Goal: Obtain resource: Obtain resource

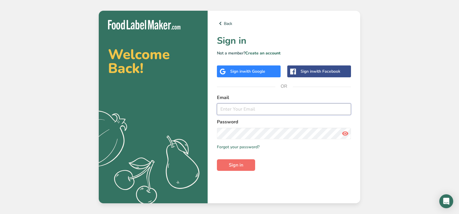
type input "[PERSON_NAME][EMAIL_ADDRESS][DOMAIN_NAME]"
click at [234, 163] on span "Sign in" at bounding box center [236, 165] width 14 height 7
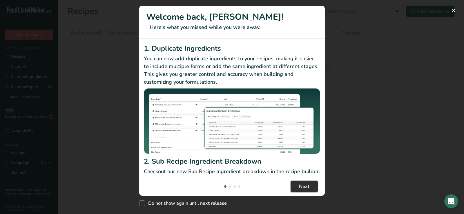
click at [294, 186] on button "Next" at bounding box center [303, 187] width 27 height 12
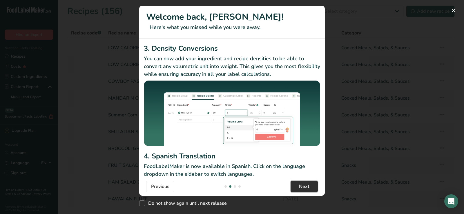
click at [295, 188] on button "Next" at bounding box center [303, 187] width 27 height 12
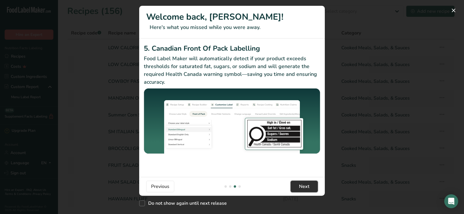
click at [295, 188] on button "Next" at bounding box center [303, 187] width 27 height 12
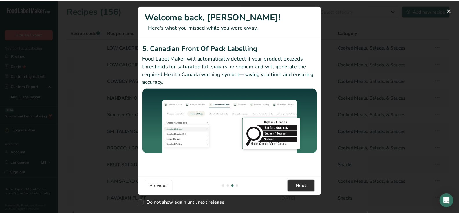
scroll to position [0, 556]
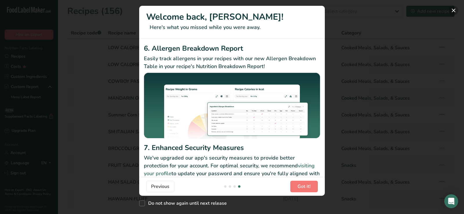
click at [453, 12] on button "New Features" at bounding box center [453, 10] width 9 height 9
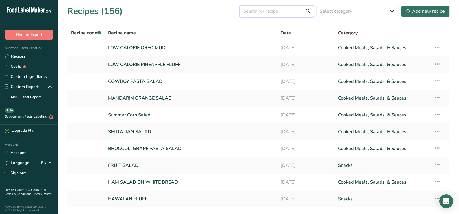
click at [287, 7] on input "text" at bounding box center [277, 12] width 74 height 12
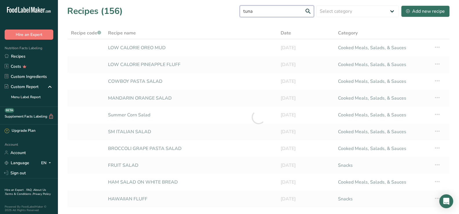
type input "tuna"
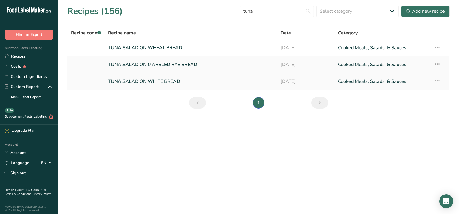
click at [171, 85] on link "TUNA SALAD ON WHITE BREAD" at bounding box center [190, 81] width 165 height 12
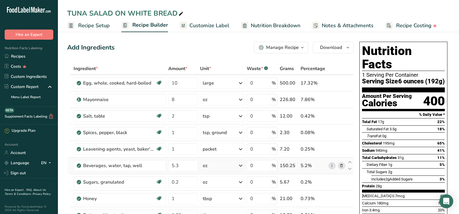
scroll to position [116, 0]
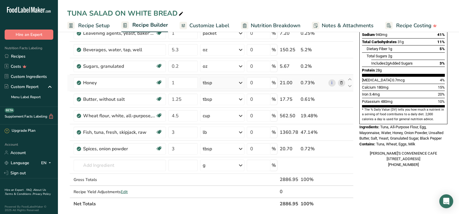
click at [342, 84] on icon at bounding box center [342, 83] width 4 height 6
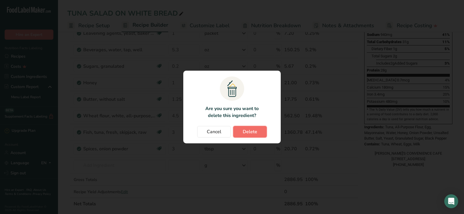
click at [258, 134] on button "Delete" at bounding box center [250, 132] width 34 height 12
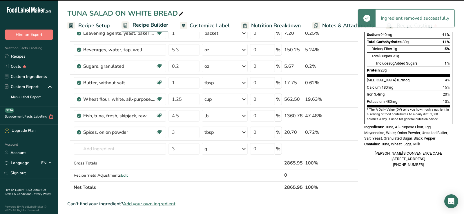
type input "1.25"
type input "4.5"
type input "3"
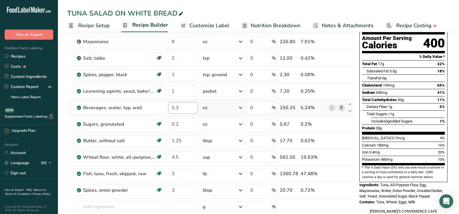
scroll to position [0, 0]
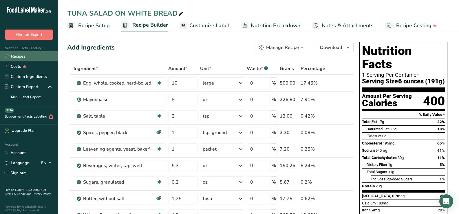
click at [29, 58] on link "Recipes" at bounding box center [29, 56] width 58 height 10
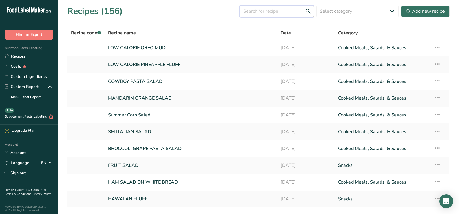
click at [281, 13] on input "text" at bounding box center [277, 12] width 74 height 12
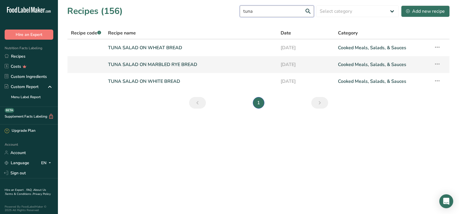
type input "tuna"
click at [205, 64] on link "TUNA SALAD ON MARBLED RYE BREAD" at bounding box center [190, 65] width 165 height 12
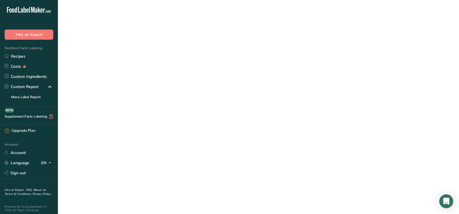
click at [205, 64] on link "TUNA SALAD ON MARBLED RYE BREAD" at bounding box center [190, 65] width 165 height 12
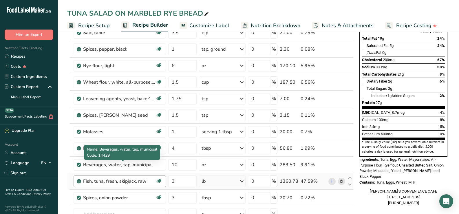
scroll to position [87, 0]
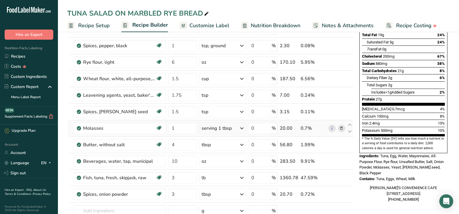
click at [343, 128] on icon at bounding box center [342, 128] width 4 height 6
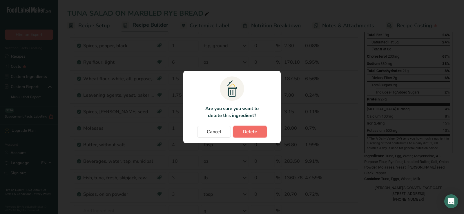
click at [259, 132] on button "Delete" at bounding box center [250, 132] width 34 height 12
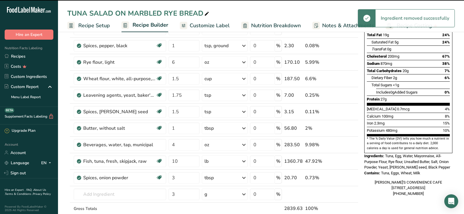
type input "4"
type input "10"
type input "3"
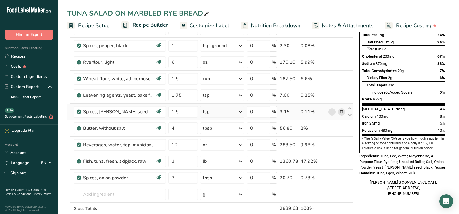
click at [341, 112] on icon at bounding box center [342, 112] width 4 height 6
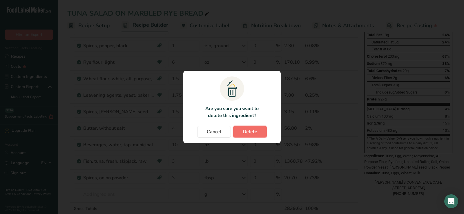
click at [260, 127] on button "Delete" at bounding box center [250, 132] width 34 height 12
type input "4"
type input "10"
type input "3"
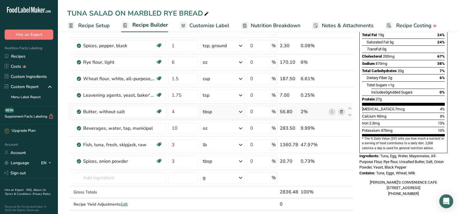
click at [341, 111] on icon at bounding box center [342, 112] width 4 height 6
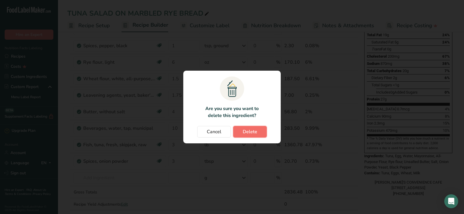
click at [245, 130] on span "Delete" at bounding box center [250, 131] width 14 height 7
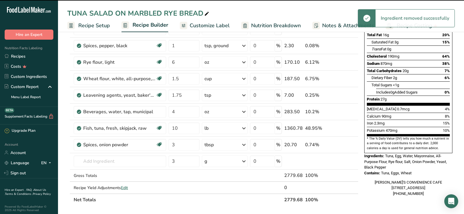
type input "10"
type input "3"
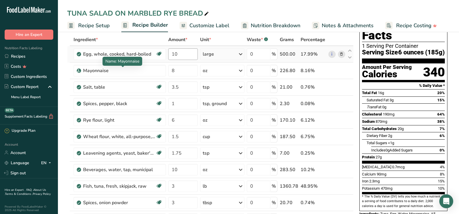
scroll to position [0, 0]
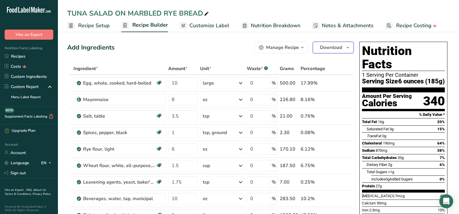
click at [324, 47] on span "Download" at bounding box center [331, 47] width 22 height 7
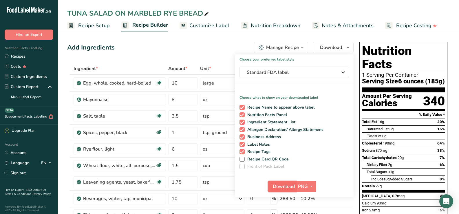
click at [286, 185] on span "Download" at bounding box center [284, 186] width 22 height 7
click at [23, 57] on link "Recipes" at bounding box center [29, 56] width 58 height 10
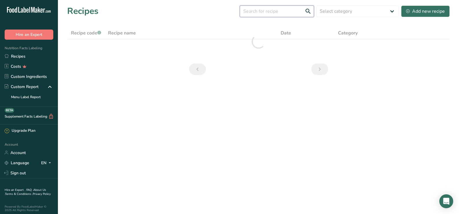
click at [278, 14] on input "text" at bounding box center [277, 12] width 74 height 12
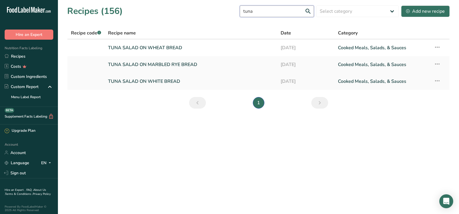
type input "tuna"
click at [207, 82] on link "TUNA SALAD ON WHITE BREAD" at bounding box center [190, 81] width 165 height 12
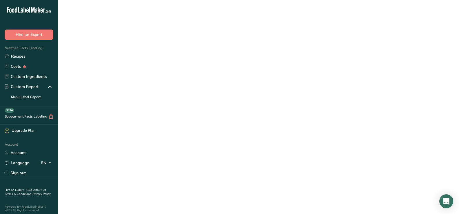
click at [207, 82] on link "TUNA SALAD ON WHITE BREAD" at bounding box center [190, 81] width 165 height 12
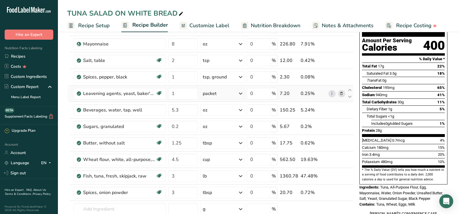
scroll to position [58, 0]
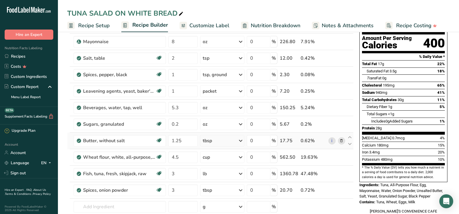
click at [344, 140] on span at bounding box center [341, 140] width 7 height 7
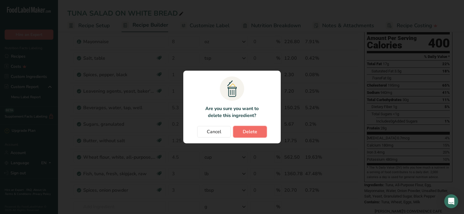
click at [257, 130] on button "Delete" at bounding box center [250, 132] width 34 height 12
type input "4.5"
type input "3"
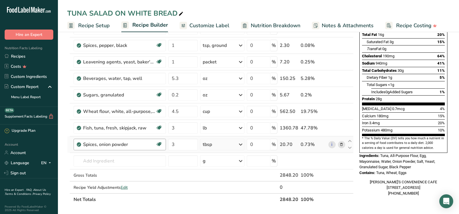
scroll to position [87, 0]
click at [140, 143] on div "Spices, onion powder" at bounding box center [119, 144] width 72 height 7
click at [126, 145] on div "Spices, onion powder" at bounding box center [119, 144] width 72 height 7
click at [148, 147] on div "Spices, onion powder" at bounding box center [119, 144] width 72 height 7
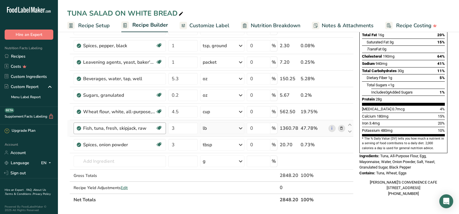
scroll to position [0, 0]
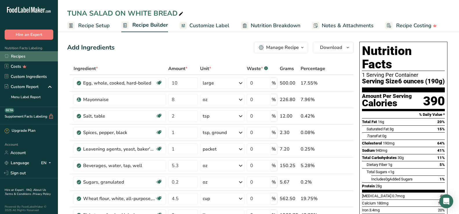
click at [24, 54] on link "Recipes" at bounding box center [29, 56] width 58 height 10
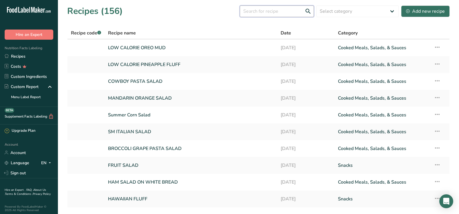
click at [299, 15] on input "text" at bounding box center [277, 12] width 74 height 12
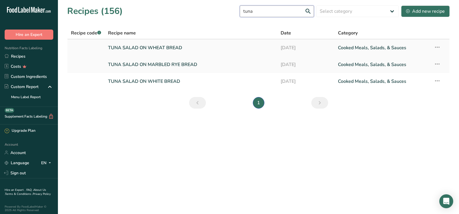
type input "tuna"
click at [169, 50] on link "TUNA SALAD ON WHEAT BREAD" at bounding box center [190, 48] width 165 height 12
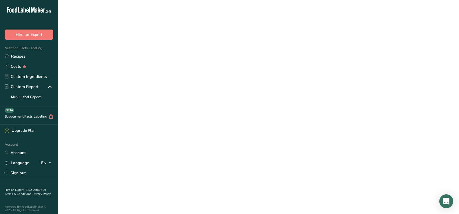
click at [169, 50] on link "TUNA SALAD ON WHEAT BREAD" at bounding box center [190, 48] width 165 height 12
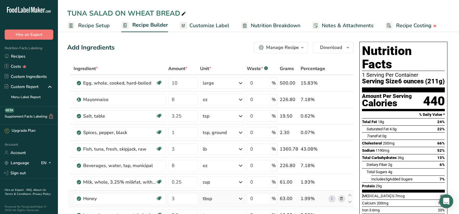
scroll to position [29, 0]
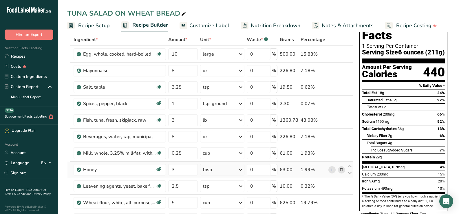
click at [343, 171] on icon at bounding box center [342, 170] width 4 height 6
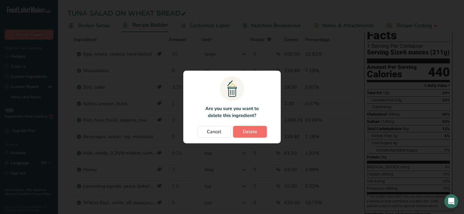
click at [255, 137] on button "Delete" at bounding box center [250, 132] width 34 height 12
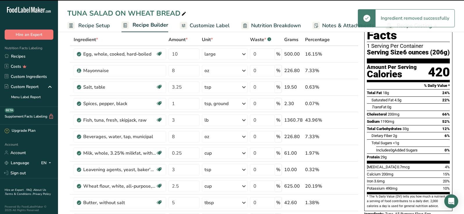
type input "2.5"
type input "5"
type input "3"
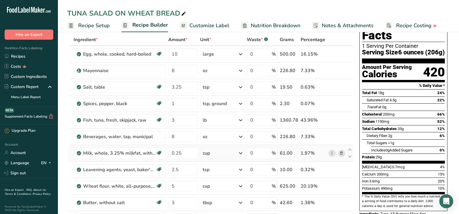
click at [341, 154] on icon at bounding box center [342, 153] width 4 height 6
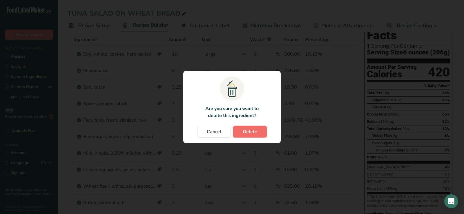
click at [252, 130] on span "Delete" at bounding box center [250, 131] width 14 height 7
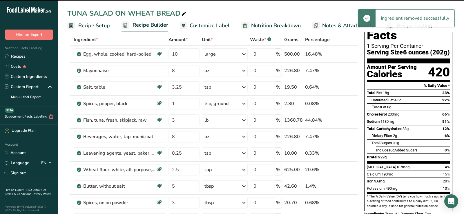
type input "2.5"
type input "5"
type input "3"
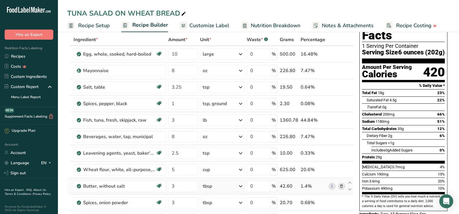
click at [342, 188] on icon at bounding box center [342, 186] width 4 height 6
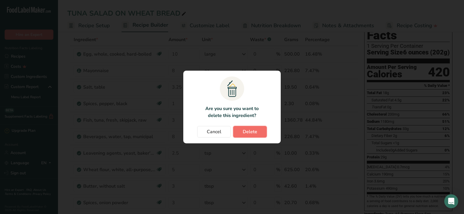
click at [253, 132] on span "Delete" at bounding box center [250, 131] width 14 height 7
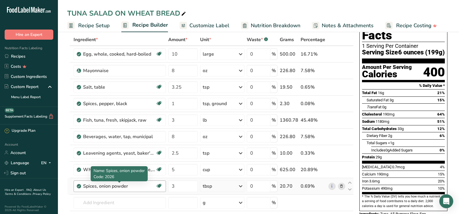
click at [138, 185] on div "Spices, onion powder" at bounding box center [119, 186] width 72 height 7
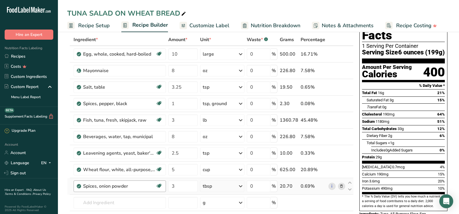
click at [138, 185] on div "Spices, onion powder" at bounding box center [119, 186] width 72 height 7
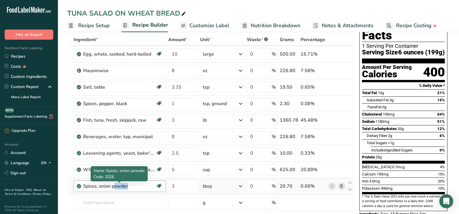
click at [151, 183] on div "Spices, onion powder" at bounding box center [119, 186] width 72 height 7
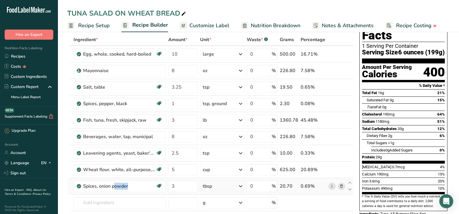
click at [344, 185] on icon at bounding box center [342, 186] width 4 height 6
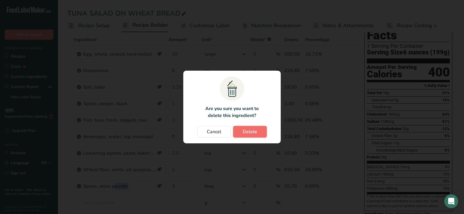
click at [245, 132] on span "Delete" at bounding box center [250, 131] width 14 height 7
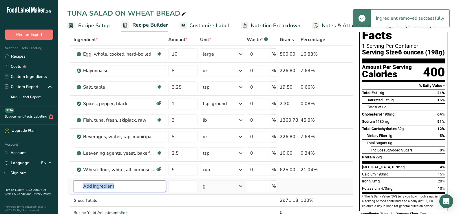
click at [98, 186] on input "text" at bounding box center [120, 187] width 92 height 12
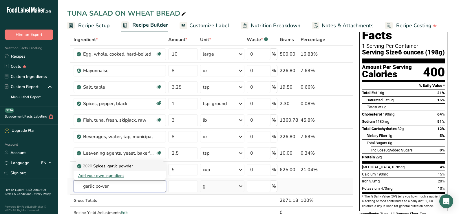
type input "garlic power"
click at [119, 167] on p "2020 Spices, garlic powder" at bounding box center [105, 166] width 55 height 6
type input "Spices, garlic powder"
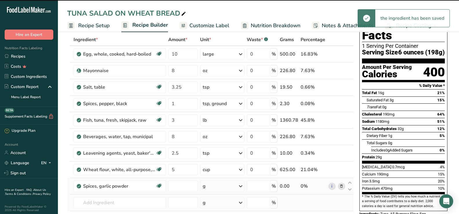
type input "0"
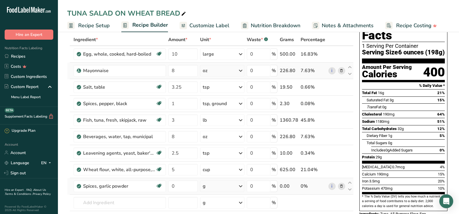
scroll to position [0, 0]
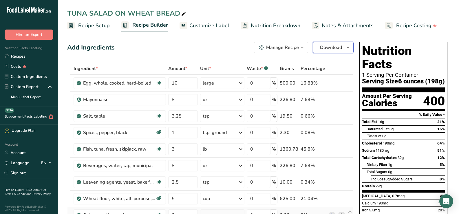
click at [332, 50] on span "Download" at bounding box center [331, 47] width 22 height 7
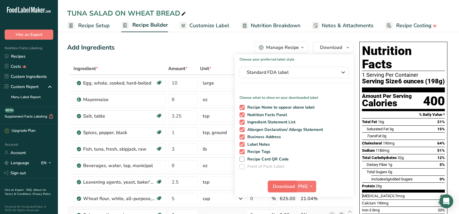
click at [284, 183] on span "Download" at bounding box center [284, 186] width 22 height 7
drag, startPoint x: 31, startPoint y: 57, endPoint x: 73, endPoint y: 64, distance: 42.4
click at [31, 57] on link "Recipes" at bounding box center [29, 56] width 58 height 10
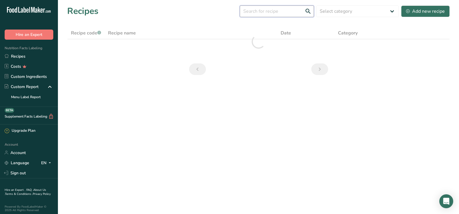
click at [284, 14] on input "text" at bounding box center [277, 12] width 74 height 12
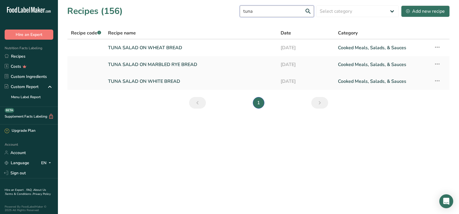
type input "tuna"
click at [189, 80] on link "TUNA SALAD ON WHITE BREAD" at bounding box center [190, 81] width 165 height 12
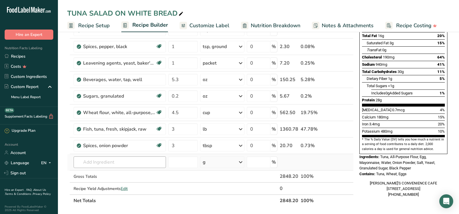
scroll to position [87, 0]
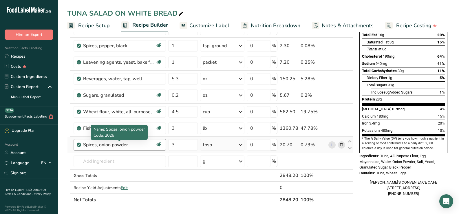
click at [131, 143] on div "Spices, onion powder" at bounding box center [119, 144] width 72 height 7
click at [342, 144] on icon at bounding box center [342, 145] width 4 height 6
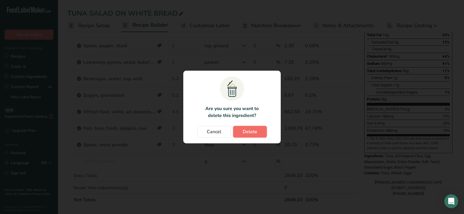
click at [255, 132] on span "Delete" at bounding box center [250, 131] width 14 height 7
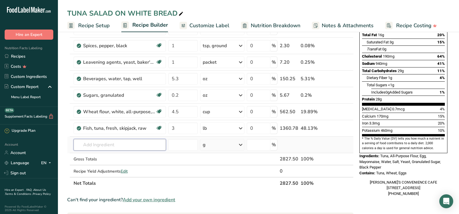
click at [107, 143] on input "text" at bounding box center [120, 145] width 92 height 12
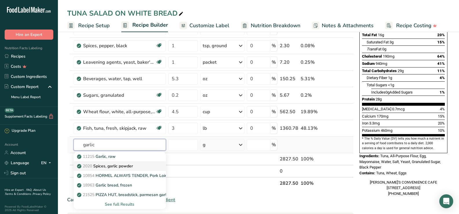
type input "garlic"
click at [113, 164] on p "2020 Spices, garlic powder" at bounding box center [105, 166] width 55 height 6
type input "Spices, garlic powder"
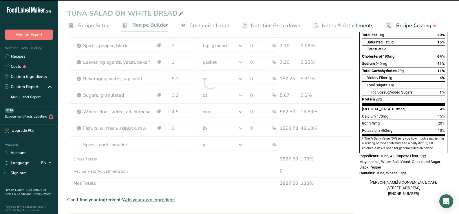
type input "0"
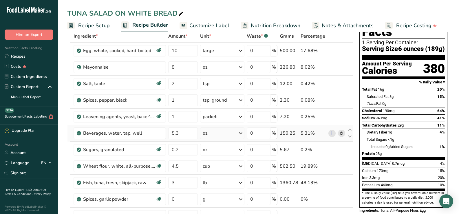
scroll to position [0, 0]
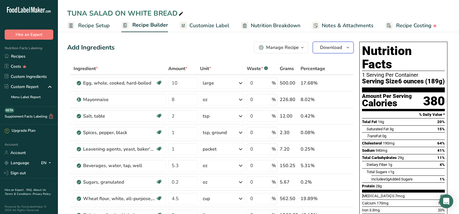
click at [323, 44] on span "Download" at bounding box center [331, 47] width 22 height 7
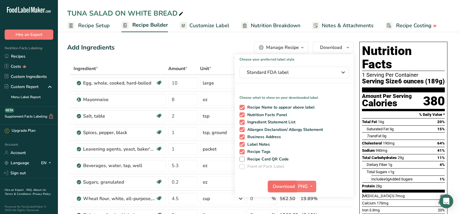
click at [296, 183] on button "Download" at bounding box center [282, 187] width 28 height 12
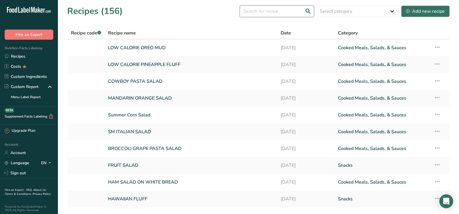
click at [271, 13] on input "text" at bounding box center [277, 12] width 74 height 12
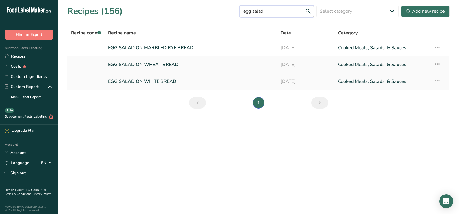
type input "egg salad"
click at [145, 83] on link "EGG SALAD ON WHITE BREAD" at bounding box center [190, 81] width 165 height 12
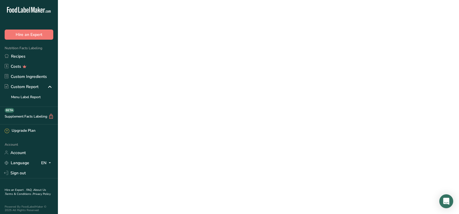
click at [145, 83] on link "EGG SALAD ON WHITE BREAD" at bounding box center [190, 81] width 165 height 12
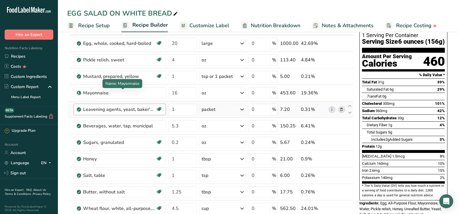
scroll to position [58, 0]
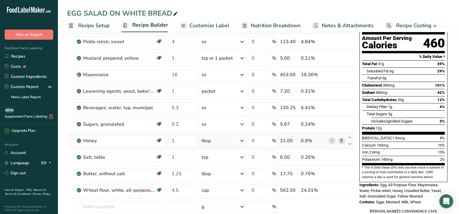
click at [343, 142] on icon at bounding box center [342, 141] width 4 height 6
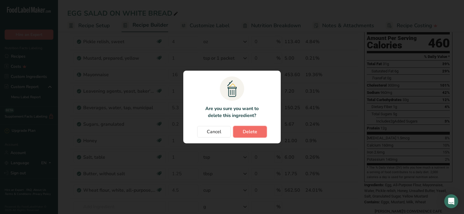
click at [255, 129] on span "Delete" at bounding box center [250, 131] width 14 height 7
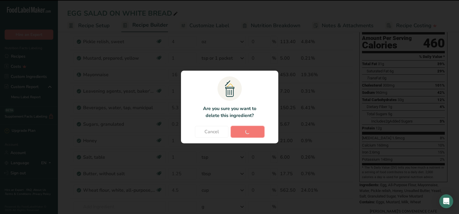
type input "1.25"
type input "4.5"
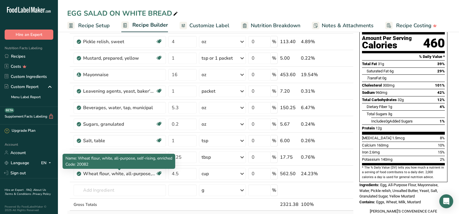
scroll to position [87, 0]
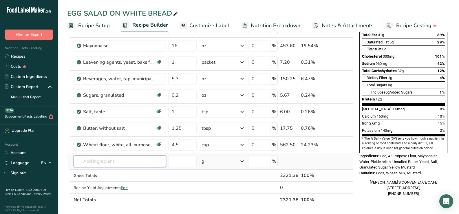
click at [121, 165] on input "text" at bounding box center [120, 162] width 92 height 12
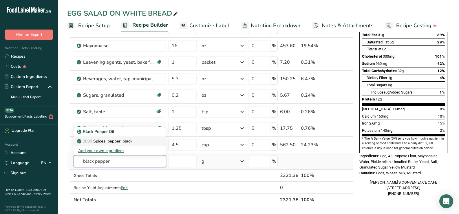
type input "black pepper"
click at [129, 143] on p "2030 Spices, pepper, black" at bounding box center [105, 141] width 54 height 6
type input "Spices, pepper, black"
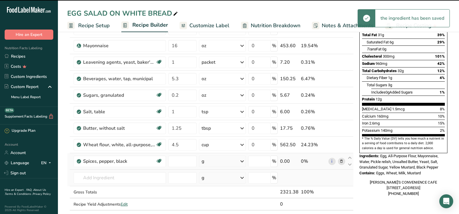
type input "0"
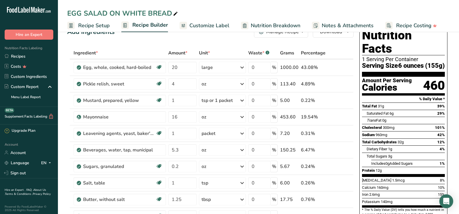
scroll to position [0, 0]
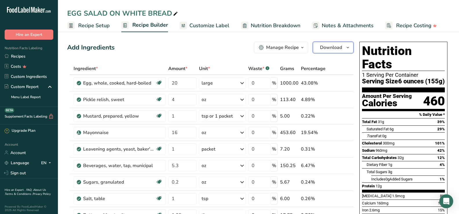
click at [327, 49] on span "Download" at bounding box center [331, 47] width 22 height 7
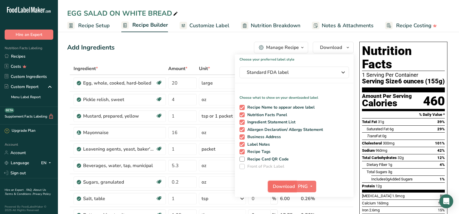
click at [288, 188] on span "Download" at bounding box center [284, 186] width 22 height 7
click at [10, 60] on link "Recipes" at bounding box center [29, 56] width 58 height 10
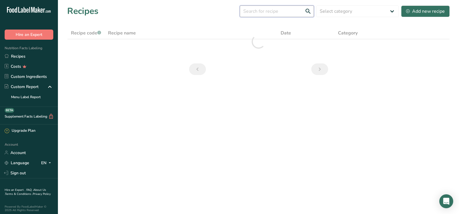
click at [280, 11] on input "text" at bounding box center [277, 12] width 74 height 12
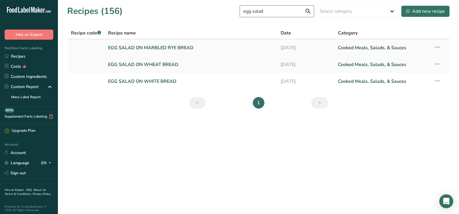
type input "egg salad"
click at [205, 49] on link "EGG SALAD ON MARBLED RYE BREAD" at bounding box center [190, 48] width 165 height 12
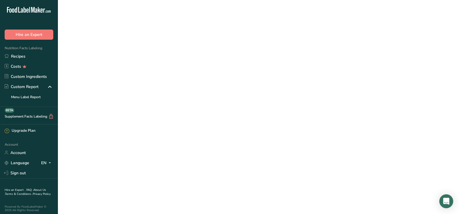
click at [205, 49] on link "EGG SALAD ON MARBLED RYE BREAD" at bounding box center [190, 48] width 165 height 12
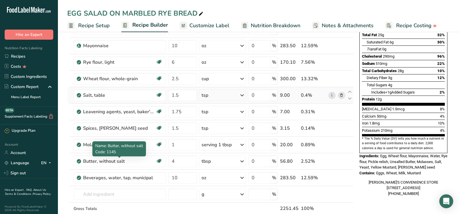
scroll to position [116, 0]
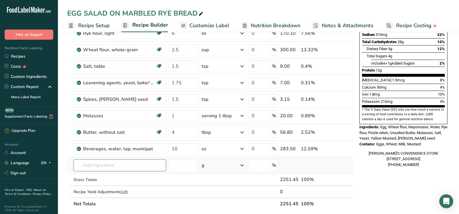
click at [127, 163] on input "text" at bounding box center [120, 166] width 92 height 12
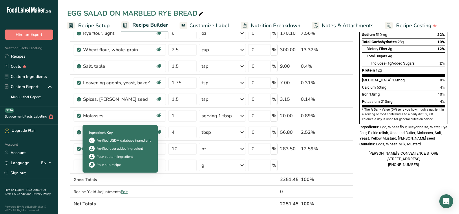
click at [105, 165] on div "Your sub recipe" at bounding box center [109, 164] width 24 height 5
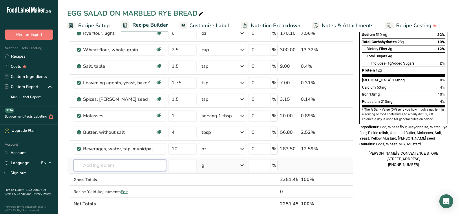
click at [92, 165] on input "text" at bounding box center [120, 166] width 92 height 12
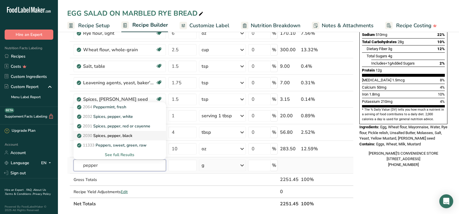
type input "pepper"
click at [136, 138] on div "2030 Spices, pepper, black" at bounding box center [115, 136] width 74 height 6
type input "Spices, pepper, black"
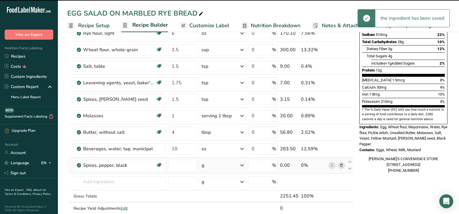
type input "0"
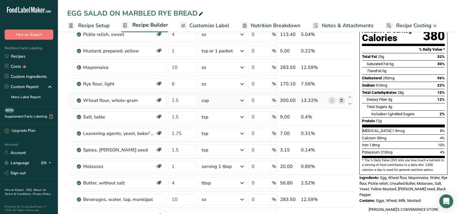
scroll to position [0, 0]
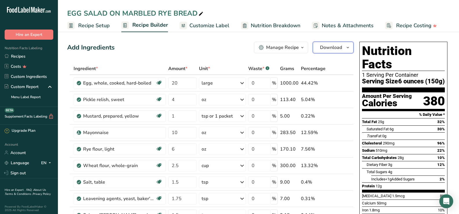
click at [333, 47] on span "Download" at bounding box center [331, 47] width 22 height 7
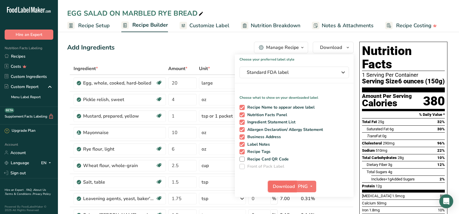
click at [281, 185] on span "Download" at bounding box center [284, 186] width 22 height 7
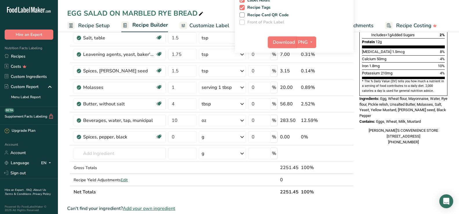
scroll to position [145, 0]
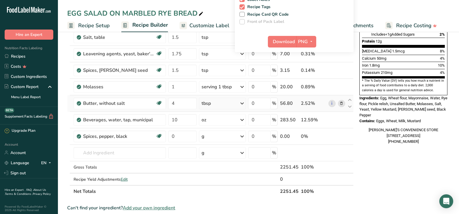
click at [345, 104] on span at bounding box center [341, 103] width 7 height 7
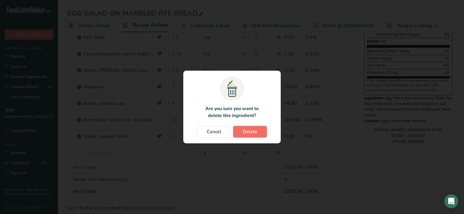
click at [247, 131] on span "Delete" at bounding box center [250, 131] width 14 height 7
type input "10"
type input "0"
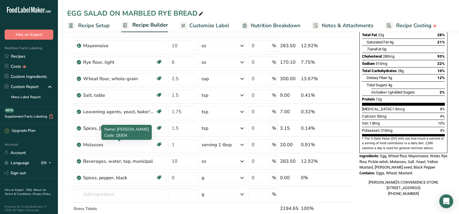
scroll to position [0, 0]
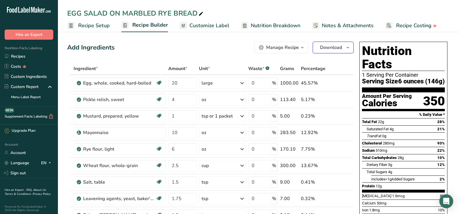
click at [326, 49] on span "Download" at bounding box center [331, 47] width 22 height 7
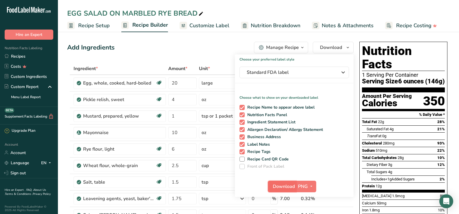
click at [283, 187] on span "Download" at bounding box center [284, 186] width 22 height 7
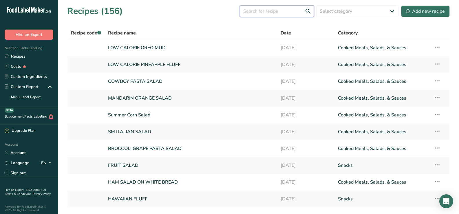
click at [277, 8] on input "text" at bounding box center [277, 12] width 74 height 12
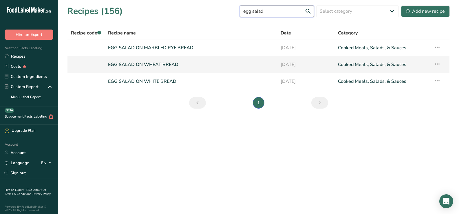
type input "egg salad"
click at [175, 67] on link "EGG SALAD ON WHEAT BREAD" at bounding box center [190, 65] width 165 height 12
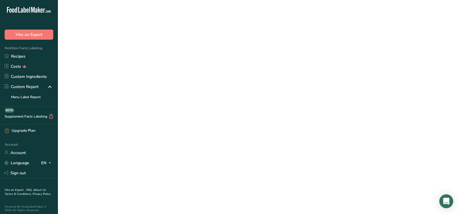
click at [175, 67] on link "EGG SALAD ON WHEAT BREAD" at bounding box center [190, 65] width 165 height 12
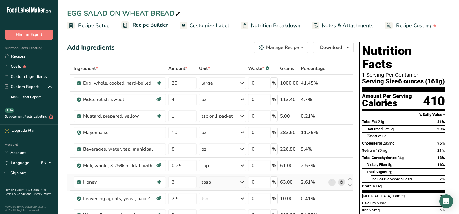
click at [341, 183] on icon at bounding box center [342, 182] width 4 height 6
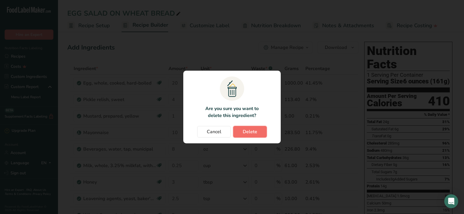
click at [256, 133] on span "Delete" at bounding box center [250, 131] width 14 height 7
type input "2.5"
type input "5"
type input "1.25"
type input "3"
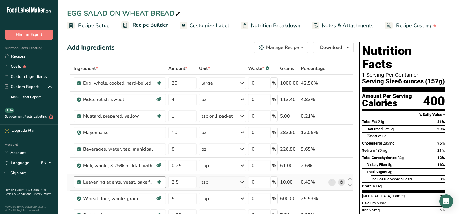
scroll to position [58, 0]
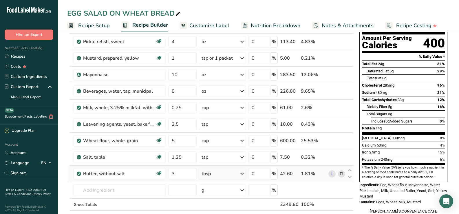
click at [342, 174] on icon at bounding box center [342, 174] width 4 height 6
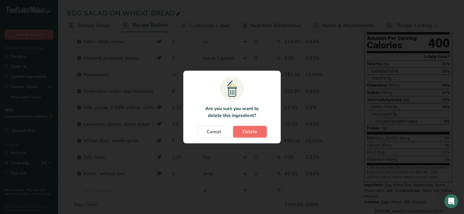
click at [241, 130] on button "Delete" at bounding box center [250, 132] width 34 height 12
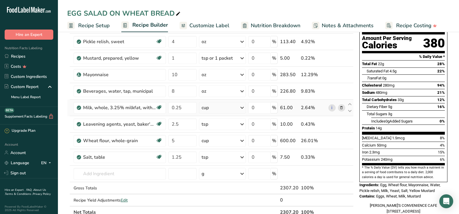
click at [344, 106] on span at bounding box center [341, 107] width 7 height 7
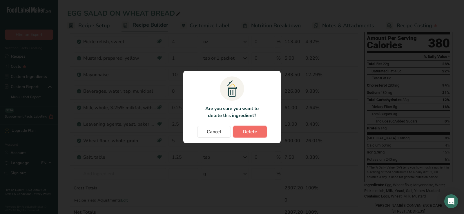
click at [257, 131] on button "Delete" at bounding box center [250, 132] width 34 height 12
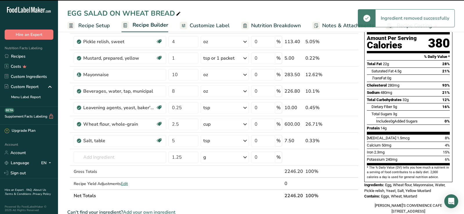
type input "2.5"
type input "5"
type input "1.25"
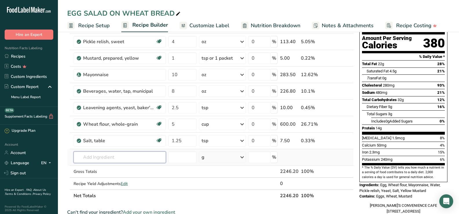
click at [110, 162] on input "text" at bounding box center [120, 158] width 92 height 12
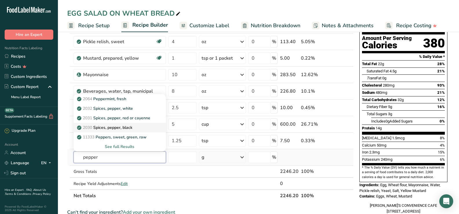
type input "pepper"
click at [128, 129] on p "2030 Spices, pepper, black" at bounding box center [105, 128] width 54 height 6
type input "Spices, pepper, black"
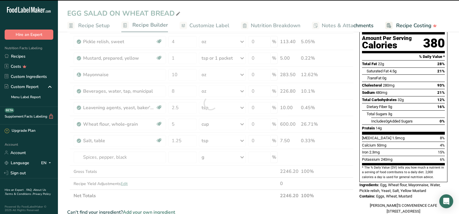
type input "0"
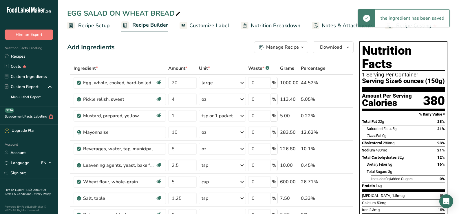
scroll to position [0, 0]
click at [340, 48] on span "Download" at bounding box center [331, 47] width 22 height 7
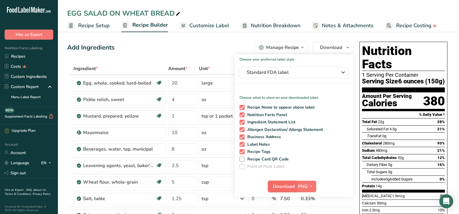
click at [282, 189] on span "Download" at bounding box center [284, 186] width 22 height 7
click at [33, 59] on link "Recipes" at bounding box center [29, 56] width 58 height 10
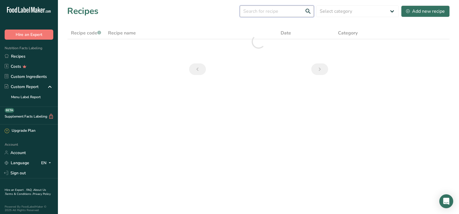
click at [293, 10] on input "text" at bounding box center [277, 12] width 74 height 12
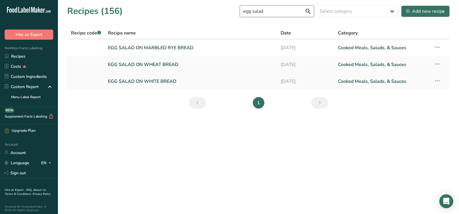
type input "egg salad"
click at [198, 81] on link "EGG SALAD ON WHITE BREAD" at bounding box center [190, 81] width 165 height 12
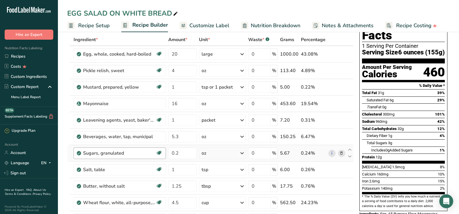
scroll to position [58, 0]
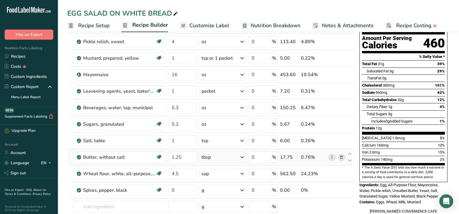
click at [341, 157] on icon at bounding box center [342, 157] width 4 height 6
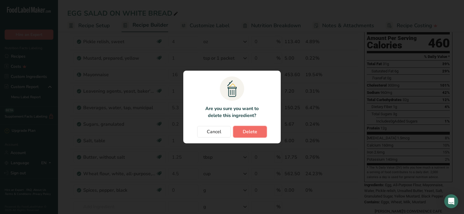
click at [255, 134] on span "Delete" at bounding box center [250, 131] width 14 height 7
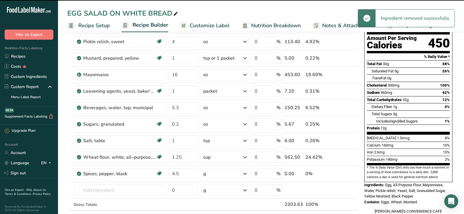
type input "4.5"
type input "0"
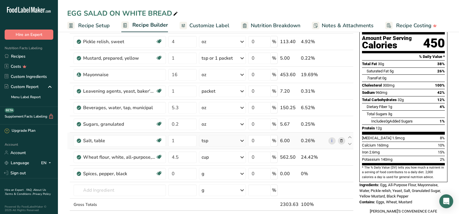
scroll to position [0, 0]
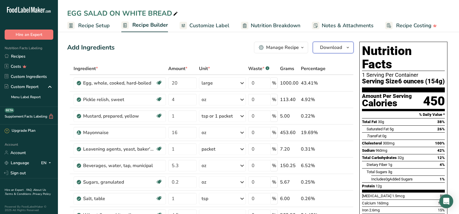
click at [327, 49] on span "Download" at bounding box center [331, 47] width 22 height 7
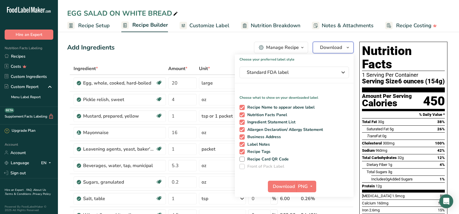
click at [327, 49] on span "Download" at bounding box center [331, 47] width 22 height 7
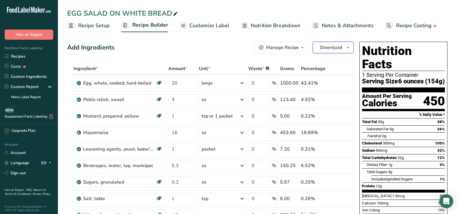
click at [327, 49] on span "Download" at bounding box center [331, 47] width 22 height 7
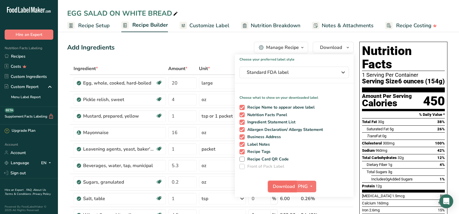
click at [291, 188] on span "Download" at bounding box center [284, 186] width 22 height 7
click at [287, 189] on span "Download" at bounding box center [284, 186] width 22 height 7
click at [39, 58] on link "Recipes" at bounding box center [29, 56] width 58 height 10
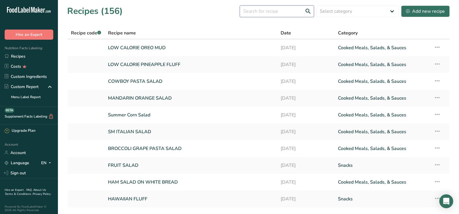
click at [280, 11] on input "text" at bounding box center [277, 12] width 74 height 12
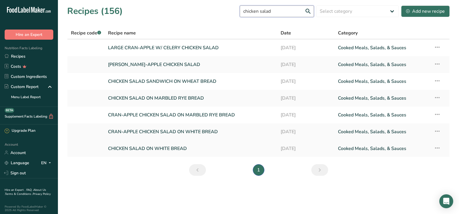
type input "chicken salad"
click at [192, 151] on link "CHICKEN SALAD ON WHITE BREAD" at bounding box center [190, 149] width 165 height 12
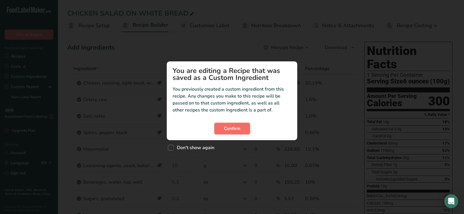
click at [239, 127] on span "Confirm" at bounding box center [232, 128] width 17 height 7
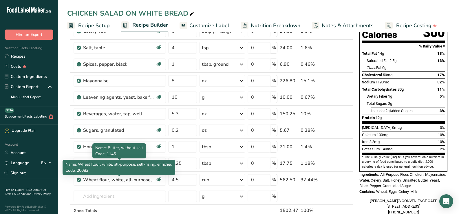
scroll to position [87, 0]
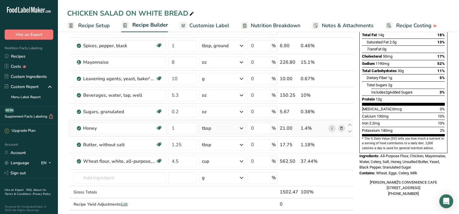
click at [344, 128] on icon at bounding box center [342, 128] width 4 height 6
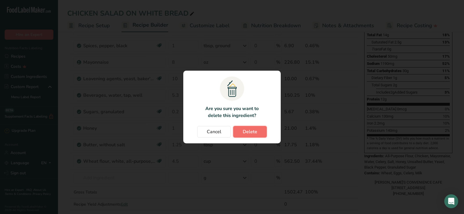
click at [258, 132] on button "Delete" at bounding box center [250, 132] width 34 height 12
type input "1.25"
type input "4.5"
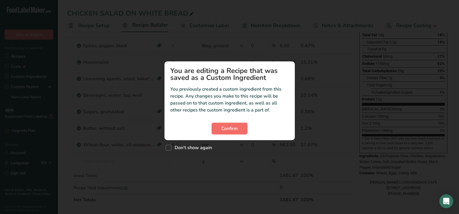
click at [235, 127] on span "Confirm" at bounding box center [229, 128] width 17 height 7
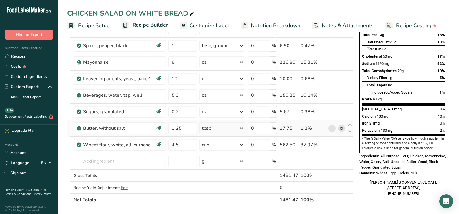
click at [343, 126] on icon at bounding box center [342, 128] width 4 height 6
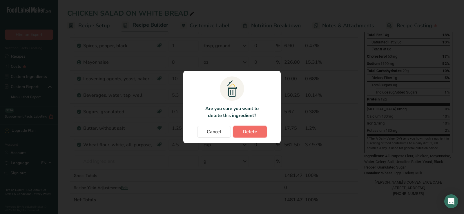
click at [252, 135] on span "Delete" at bounding box center [250, 131] width 14 height 7
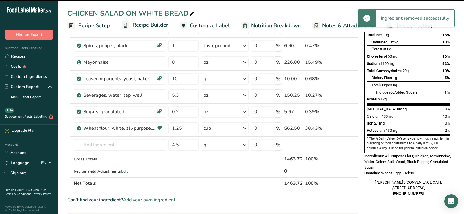
type input "4.5"
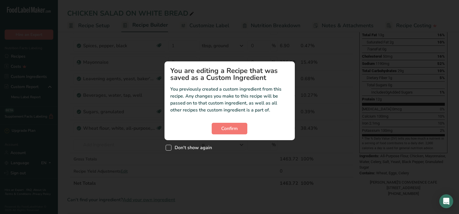
click at [169, 150] on span "Custom ingredient modal" at bounding box center [169, 148] width 6 height 6
click at [169, 150] on input "Don't show again" at bounding box center [168, 148] width 4 height 4
checkbox input "true"
click at [232, 130] on span "Confirm" at bounding box center [229, 128] width 17 height 7
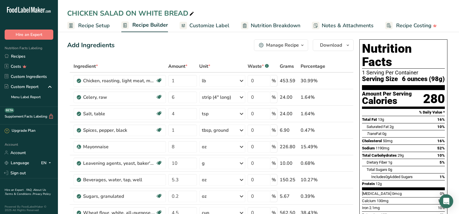
scroll to position [0, 0]
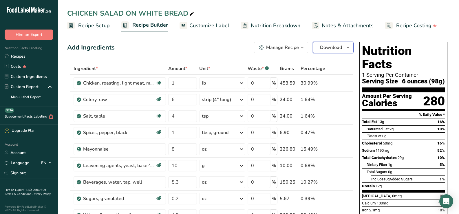
click at [330, 49] on span "Download" at bounding box center [331, 47] width 22 height 7
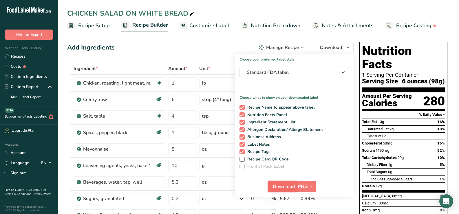
click at [285, 187] on span "Download" at bounding box center [284, 186] width 22 height 7
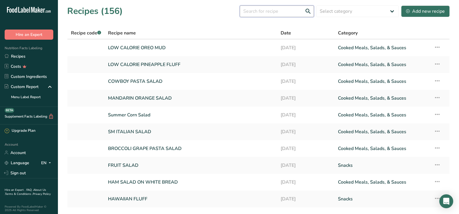
click at [278, 12] on input "text" at bounding box center [277, 12] width 74 height 12
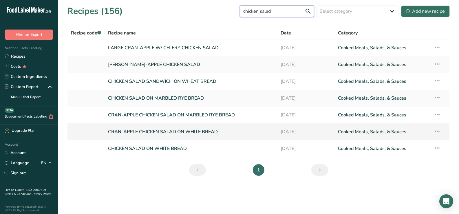
type input "chicken salad"
click at [170, 131] on link "CRAN-APPLE CHICKEN SALAD ON WHITE BREAD" at bounding box center [190, 132] width 165 height 12
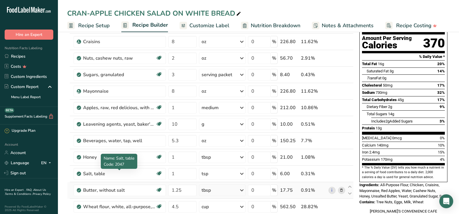
scroll to position [87, 0]
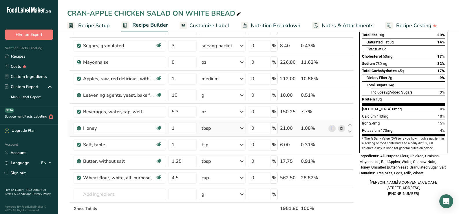
click at [341, 129] on icon at bounding box center [342, 128] width 4 height 6
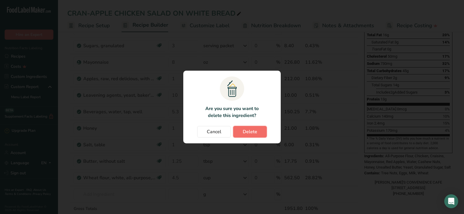
click at [252, 136] on button "Delete" at bounding box center [250, 132] width 34 height 12
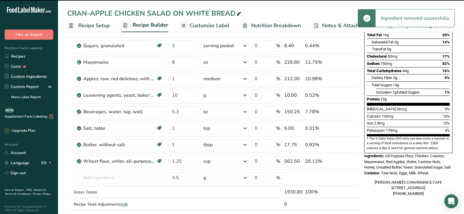
type input "1.25"
type input "4.5"
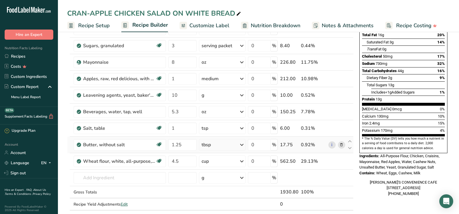
click at [342, 145] on icon at bounding box center [342, 145] width 4 height 6
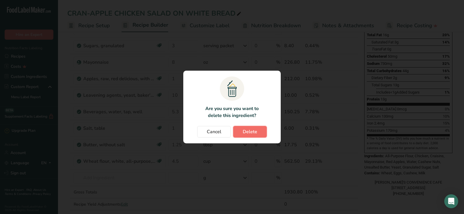
click at [254, 132] on span "Delete" at bounding box center [250, 131] width 14 height 7
type input "4.5"
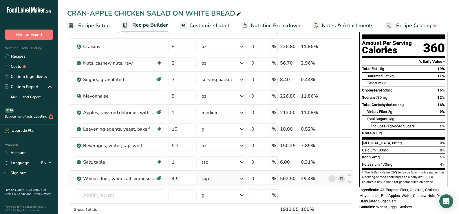
scroll to position [0, 0]
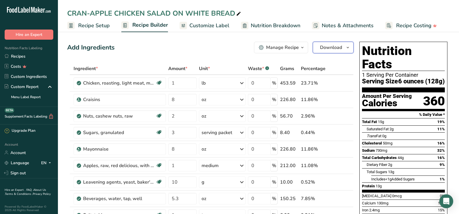
click at [326, 50] on span "Download" at bounding box center [331, 47] width 22 height 7
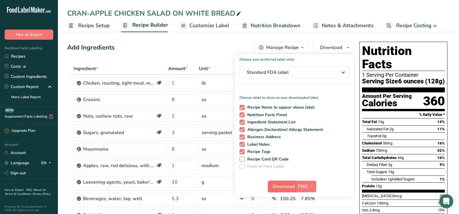
click at [284, 186] on span "Download" at bounding box center [284, 186] width 22 height 7
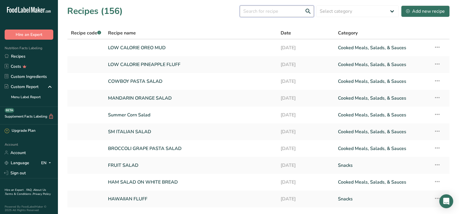
click at [259, 14] on input "text" at bounding box center [277, 12] width 74 height 12
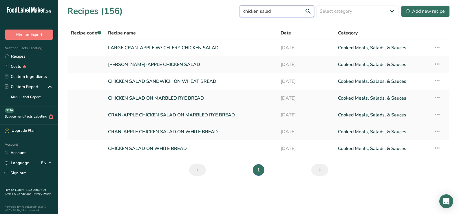
type input "chicken salad"
click at [172, 114] on link "CRAN-APPLE CHICKEN SALAD ON MARBLED RYE BREAD" at bounding box center [190, 115] width 165 height 12
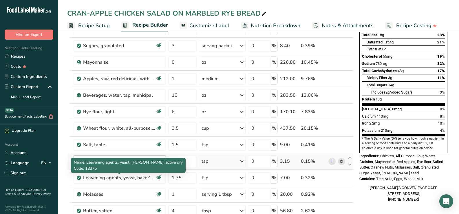
scroll to position [116, 0]
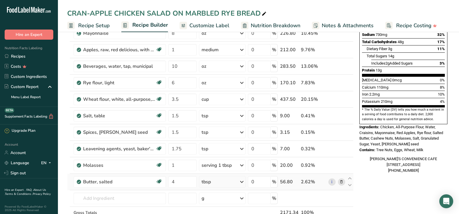
click at [342, 183] on icon at bounding box center [342, 182] width 4 height 6
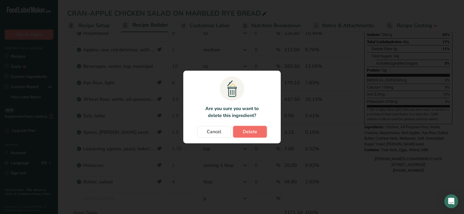
click at [246, 131] on span "Delete" at bounding box center [250, 131] width 14 height 7
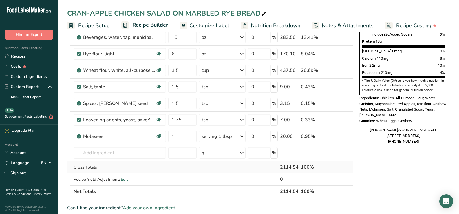
scroll to position [0, 0]
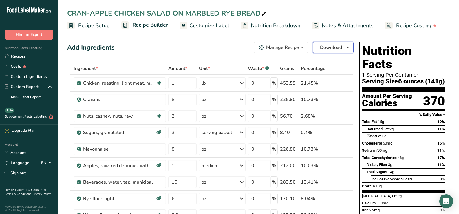
click at [337, 49] on span "Download" at bounding box center [331, 47] width 22 height 7
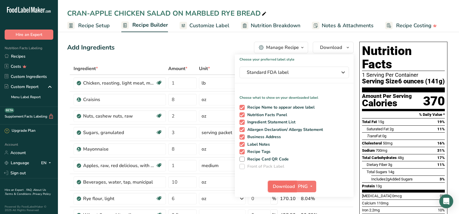
click at [281, 186] on span "Download" at bounding box center [284, 186] width 22 height 7
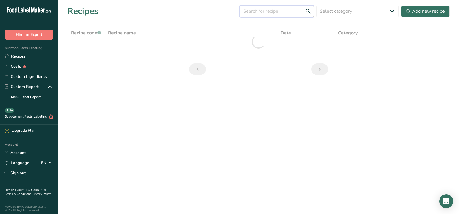
click at [269, 11] on input "text" at bounding box center [277, 12] width 74 height 12
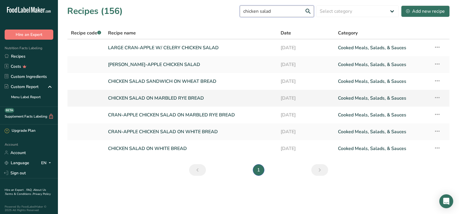
type input "chicken salad"
click at [163, 97] on link "CHICKEN SALAD ON MARBLED RYE BREAD" at bounding box center [190, 98] width 165 height 12
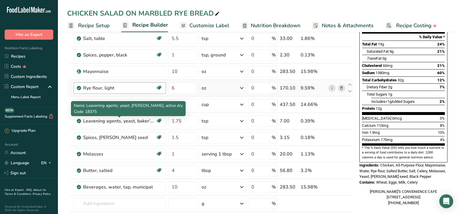
scroll to position [87, 0]
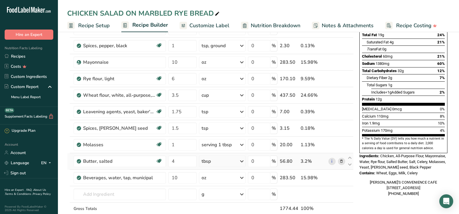
click at [343, 161] on icon at bounding box center [342, 162] width 4 height 6
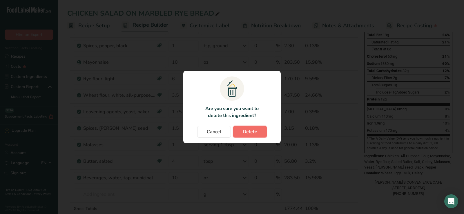
click at [253, 134] on span "Delete" at bounding box center [250, 131] width 14 height 7
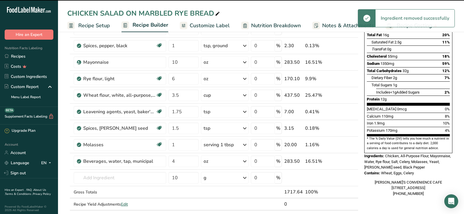
type input "10"
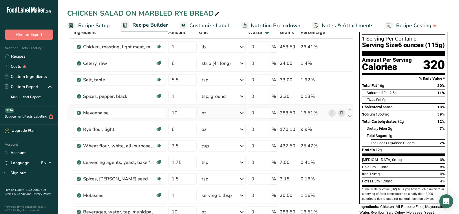
scroll to position [0, 0]
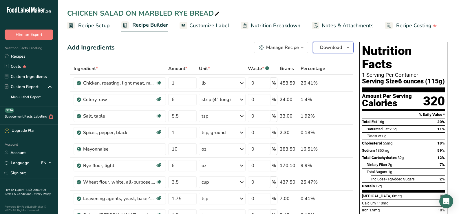
click at [342, 48] on button "Download" at bounding box center [333, 48] width 41 height 12
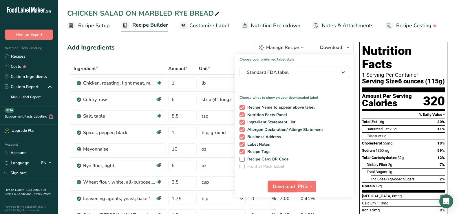
click at [287, 189] on span "Download" at bounding box center [284, 186] width 22 height 7
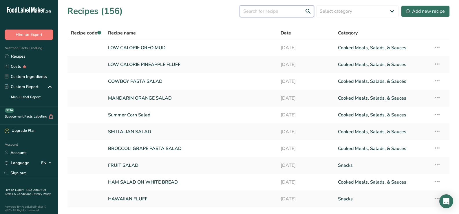
click at [268, 14] on input "text" at bounding box center [277, 12] width 74 height 12
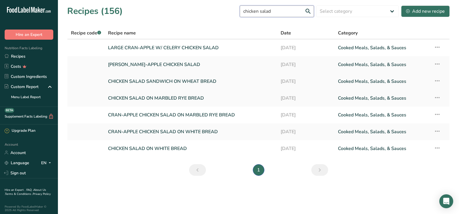
type input "chicken salad"
click at [186, 80] on link "CHICKEN SALAD SANDWICH ON WHEAT BREAD" at bounding box center [190, 81] width 165 height 12
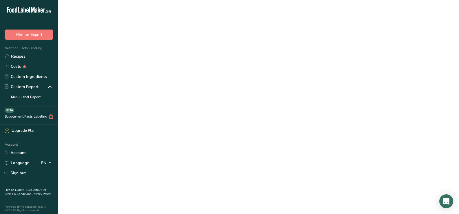
click at [186, 80] on link "CHICKEN SALAD SANDWICH ON WHEAT BREAD" at bounding box center [190, 81] width 165 height 12
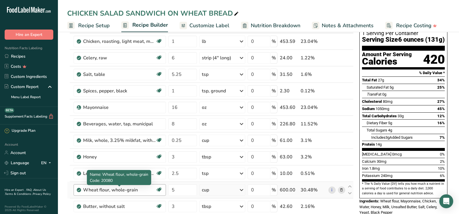
scroll to position [58, 0]
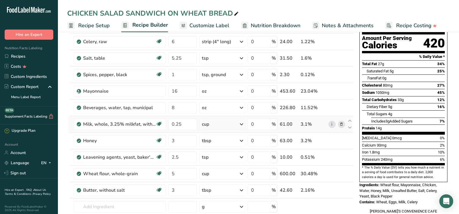
click at [343, 125] on icon at bounding box center [342, 124] width 4 height 6
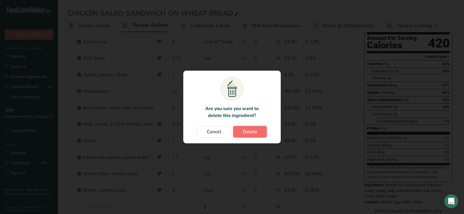
click at [249, 132] on span "Delete" at bounding box center [250, 131] width 14 height 7
type input "3"
type input "2.5"
type input "5"
type input "3"
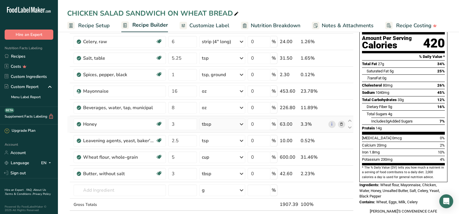
click at [342, 125] on icon at bounding box center [342, 124] width 4 height 6
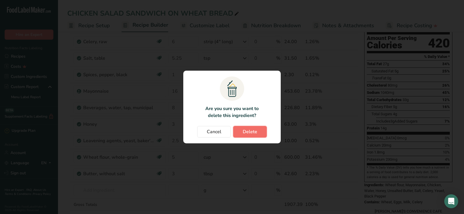
click at [251, 133] on span "Delete" at bounding box center [250, 131] width 14 height 7
type input "2.5"
type input "5"
type input "3"
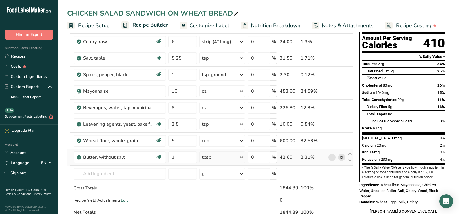
click at [343, 158] on icon at bounding box center [342, 157] width 4 height 6
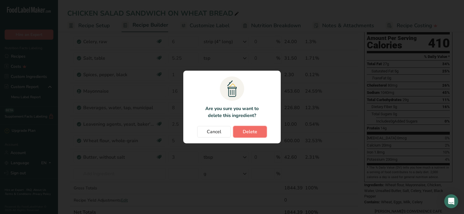
click at [253, 131] on span "Delete" at bounding box center [250, 131] width 14 height 7
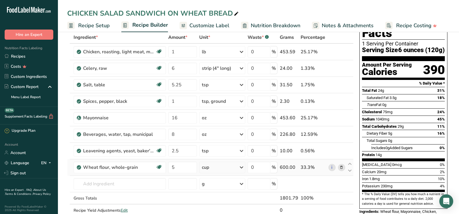
scroll to position [0, 0]
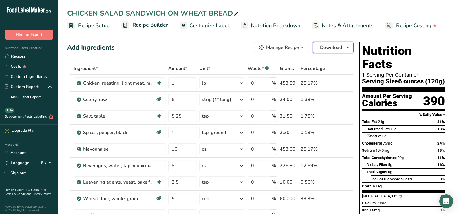
click at [326, 51] on button "Download" at bounding box center [333, 48] width 41 height 12
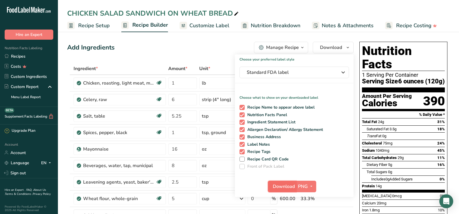
click at [286, 188] on span "Download" at bounding box center [284, 186] width 22 height 7
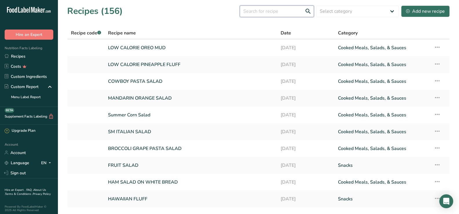
click at [296, 14] on input "text" at bounding box center [277, 12] width 74 height 12
type input "chicken salad"
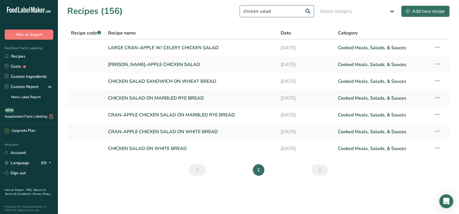
drag, startPoint x: 287, startPoint y: 14, endPoint x: 246, endPoint y: 11, distance: 40.7
click at [246, 11] on input "chicken salad" at bounding box center [277, 12] width 74 height 12
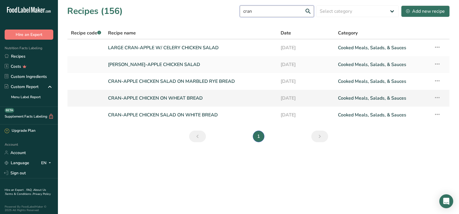
type input "cran"
click at [174, 101] on link "CRAN-APPLE CHICKEN ON WHEAT BREAD" at bounding box center [190, 98] width 165 height 12
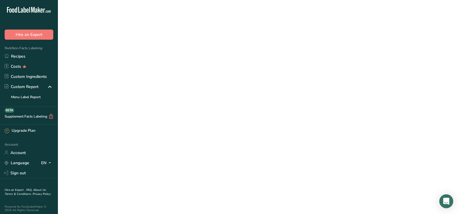
click at [174, 101] on link "CRAN-APPLE CHICKEN ON WHEAT BREAD" at bounding box center [190, 98] width 165 height 12
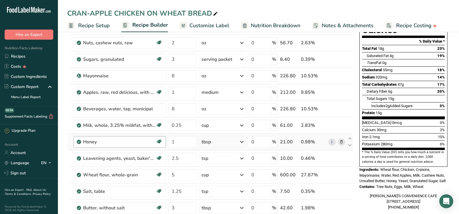
scroll to position [87, 0]
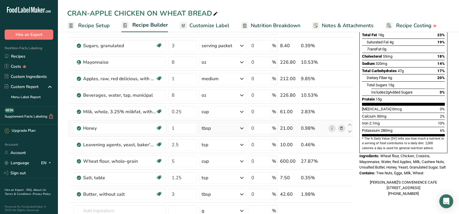
click at [341, 128] on icon at bounding box center [342, 128] width 4 height 6
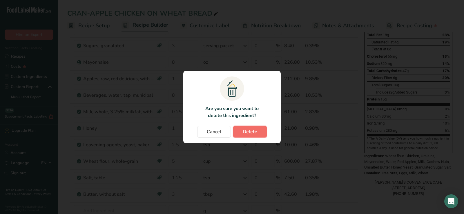
click at [249, 132] on span "Delete" at bounding box center [250, 131] width 14 height 7
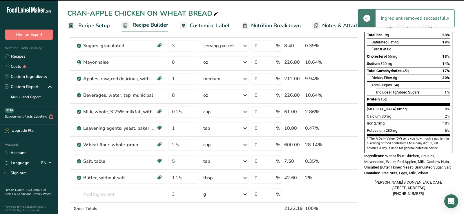
type input "2.5"
type input "5"
type input "1.25"
type input "3"
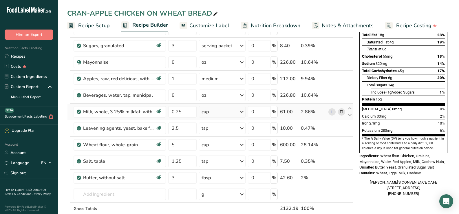
click at [345, 111] on span at bounding box center [341, 111] width 7 height 7
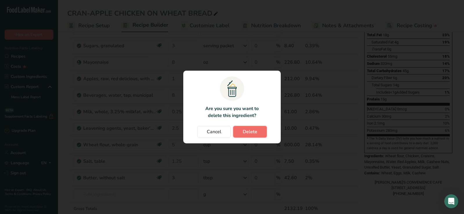
click at [247, 128] on button "Delete" at bounding box center [250, 132] width 34 height 12
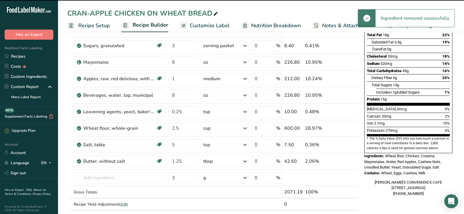
type input "2.5"
type input "5"
type input "1.25"
type input "3"
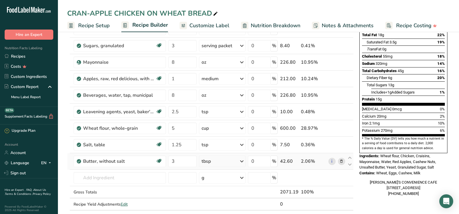
click at [341, 161] on icon at bounding box center [342, 162] width 4 height 6
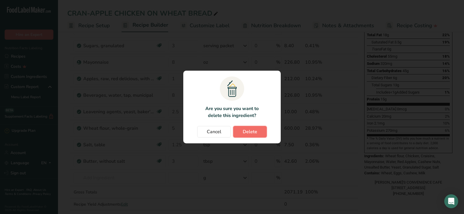
click at [249, 134] on span "Delete" at bounding box center [250, 131] width 14 height 7
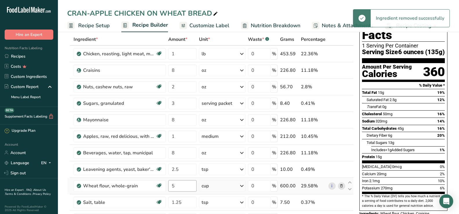
scroll to position [0, 0]
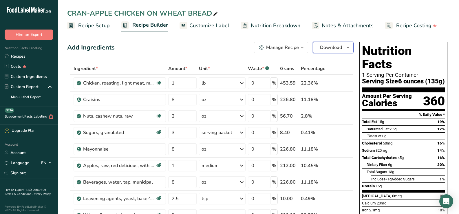
click at [325, 48] on span "Download" at bounding box center [331, 47] width 22 height 7
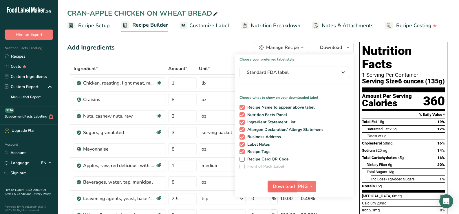
click at [273, 183] on span "Download" at bounding box center [284, 186] width 22 height 7
click at [24, 59] on link "Recipes" at bounding box center [29, 56] width 58 height 10
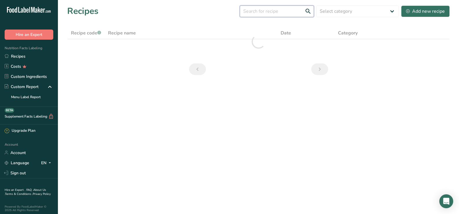
click at [270, 13] on input "text" at bounding box center [277, 12] width 74 height 12
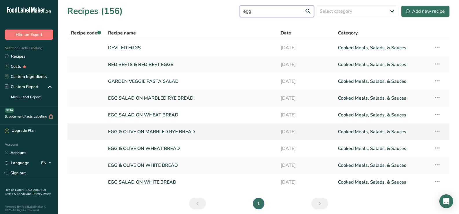
type input "egg"
click at [167, 137] on link "EGG & OLIVE ON MARBLED RYE BREAD" at bounding box center [190, 132] width 165 height 12
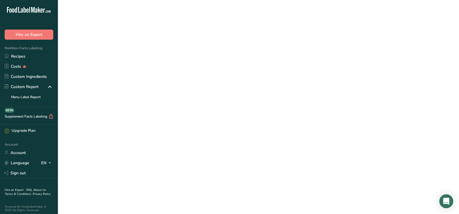
click at [167, 137] on link "EGG & OLIVE ON MARBLED RYE BREAD" at bounding box center [190, 132] width 165 height 12
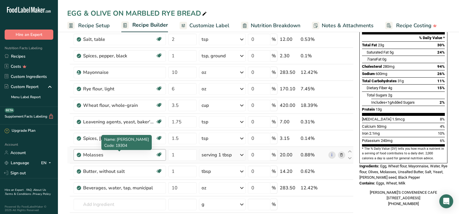
scroll to position [87, 0]
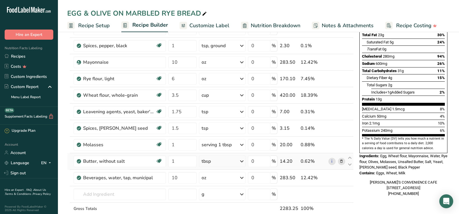
click at [343, 160] on icon at bounding box center [342, 162] width 4 height 6
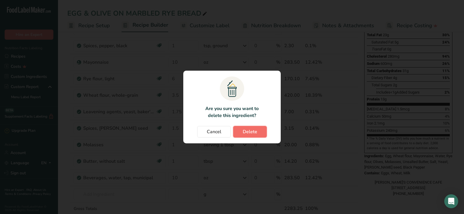
click at [256, 132] on span "Delete" at bounding box center [250, 131] width 14 height 7
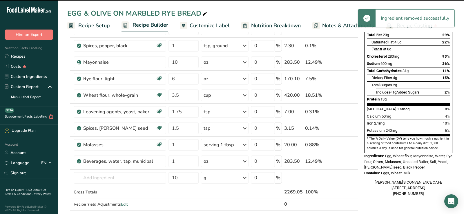
type input "10"
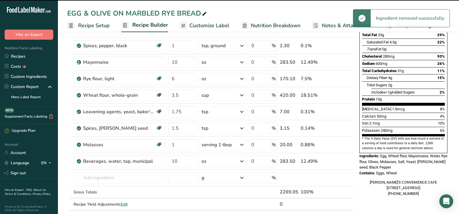
scroll to position [0, 0]
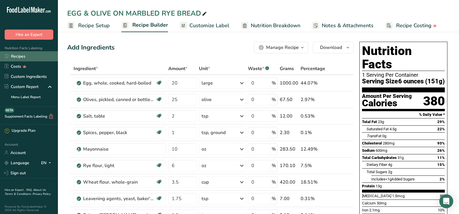
click at [25, 54] on link "Recipes" at bounding box center [29, 56] width 58 height 10
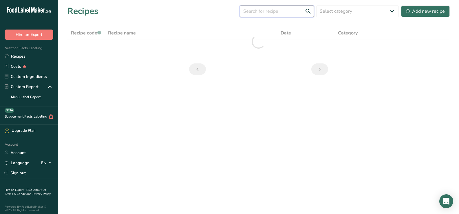
click at [288, 13] on input "text" at bounding box center [277, 12] width 74 height 12
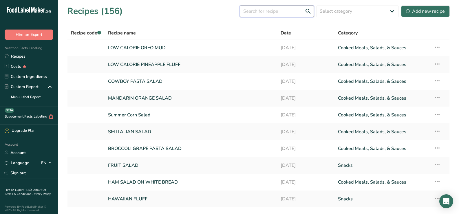
click at [288, 13] on input "text" at bounding box center [277, 12] width 74 height 12
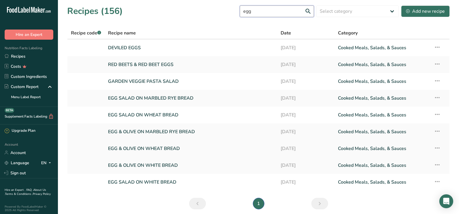
type input "egg"
click at [176, 146] on link "EGG & OLIVE ON WHEAT BREAD" at bounding box center [190, 149] width 165 height 12
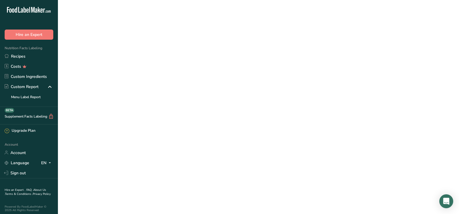
click at [176, 146] on link "EGG & OLIVE ON WHEAT BREAD" at bounding box center [190, 149] width 165 height 12
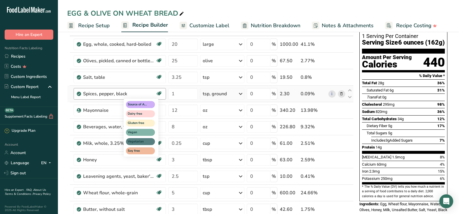
scroll to position [58, 0]
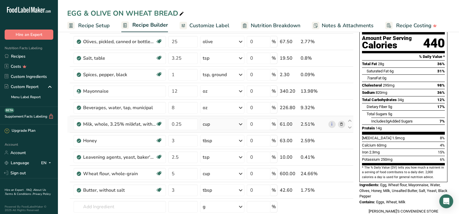
click at [341, 125] on icon at bounding box center [342, 124] width 4 height 6
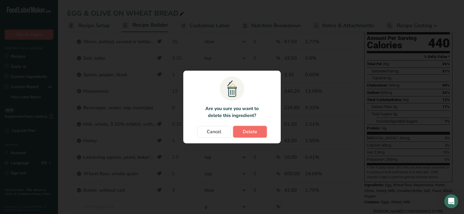
click at [247, 133] on span "Delete" at bounding box center [250, 131] width 14 height 7
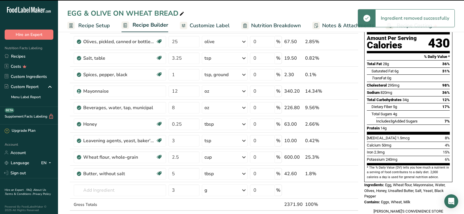
type input "3"
type input "2.5"
type input "5"
type input "3"
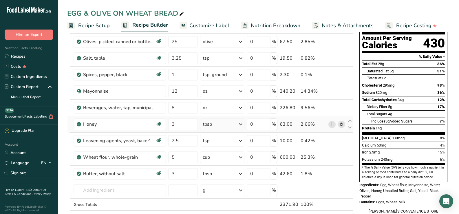
click at [341, 124] on icon at bounding box center [342, 124] width 4 height 6
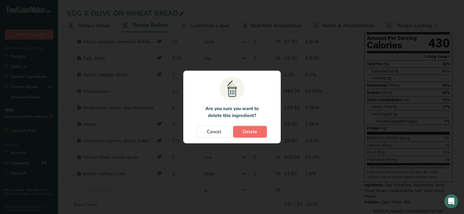
click at [251, 131] on span "Delete" at bounding box center [250, 131] width 14 height 7
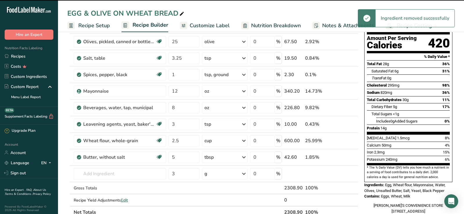
type input "2.5"
type input "5"
type input "3"
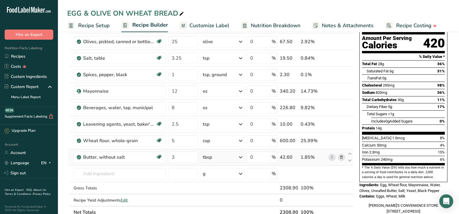
click at [343, 158] on icon at bounding box center [342, 157] width 4 height 6
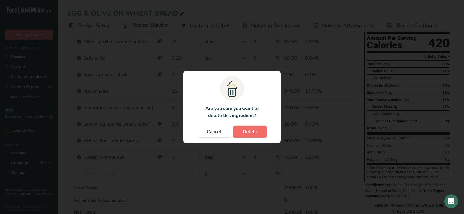
click at [258, 127] on button "Delete" at bounding box center [250, 132] width 34 height 12
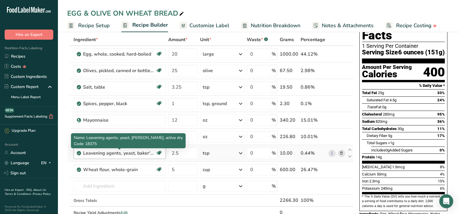
scroll to position [0, 0]
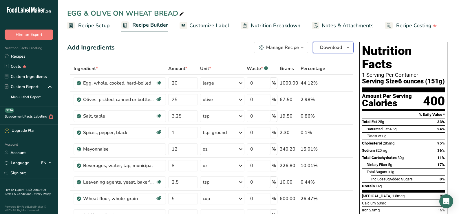
click at [333, 50] on span "Download" at bounding box center [331, 47] width 22 height 7
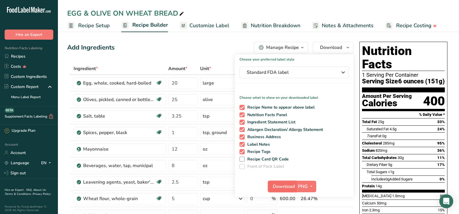
click at [282, 186] on span "Download" at bounding box center [284, 186] width 22 height 7
click at [25, 57] on link "Recipes" at bounding box center [29, 56] width 58 height 10
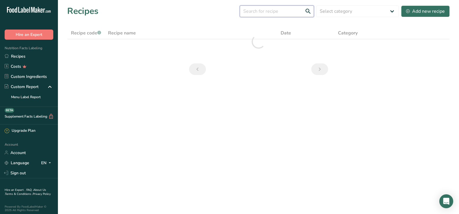
click at [291, 12] on input "text" at bounding box center [277, 12] width 74 height 12
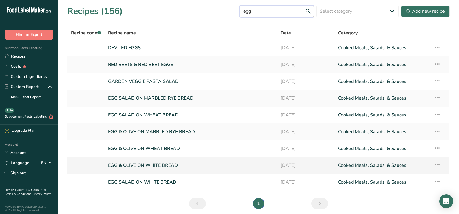
type input "egg"
click at [186, 170] on link "EGG & OLIVE ON WHITE BREAD" at bounding box center [190, 165] width 165 height 12
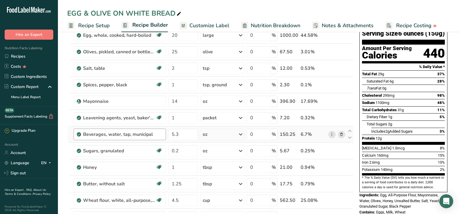
scroll to position [58, 0]
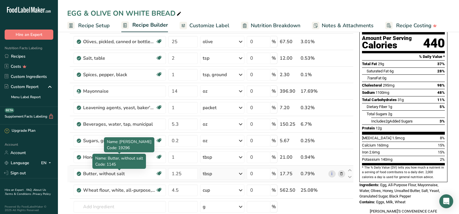
scroll to position [58, 0]
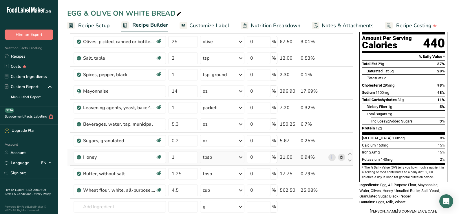
click at [341, 157] on icon at bounding box center [342, 157] width 4 height 6
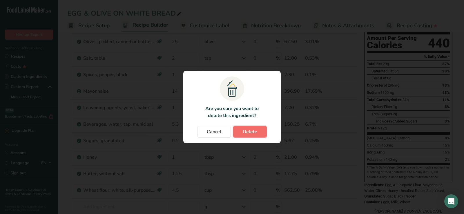
click at [246, 132] on span "Delete" at bounding box center [250, 131] width 14 height 7
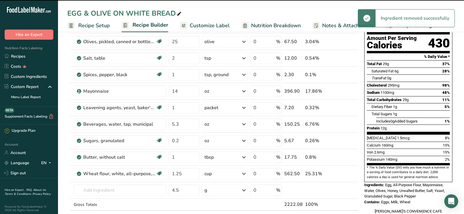
type input "1.25"
type input "4.5"
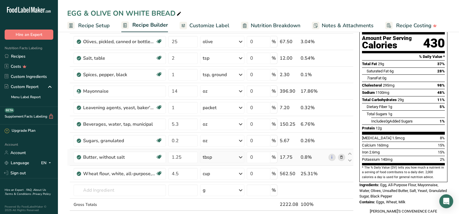
click at [340, 159] on icon at bounding box center [342, 157] width 4 height 6
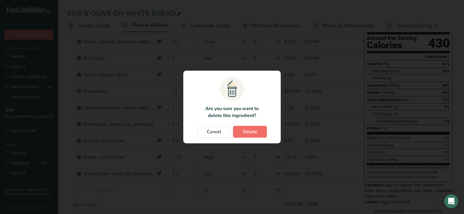
click at [245, 130] on span "Delete" at bounding box center [250, 131] width 14 height 7
type input "4.5"
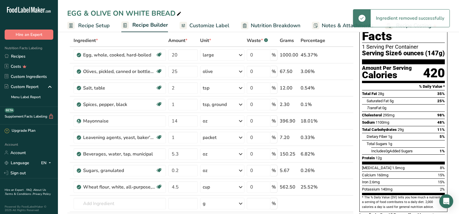
scroll to position [0, 0]
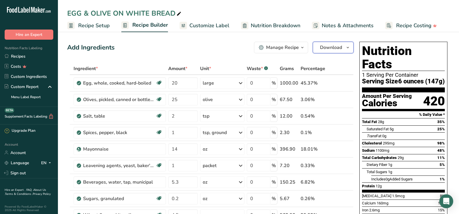
click at [336, 49] on span "Download" at bounding box center [331, 47] width 22 height 7
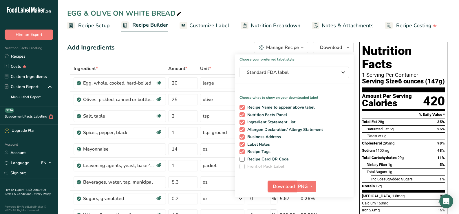
click at [286, 190] on span "Download" at bounding box center [284, 186] width 22 height 7
